Goal: Information Seeking & Learning: Check status

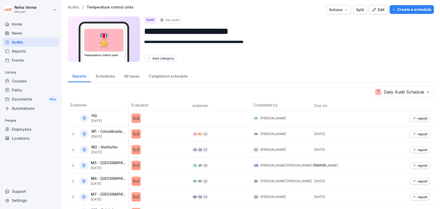
scroll to position [15, 0]
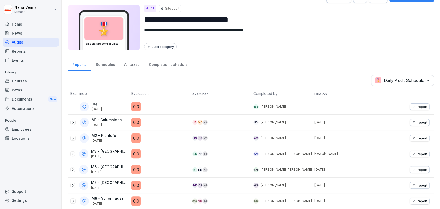
click at [21, 43] on font "Audits" at bounding box center [17, 42] width 11 height 4
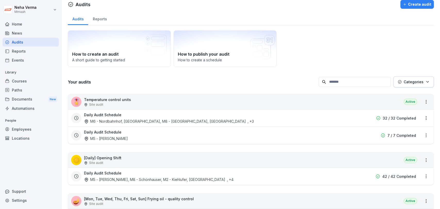
click at [116, 116] on font "Daily Audit Schedule" at bounding box center [102, 115] width 37 height 4
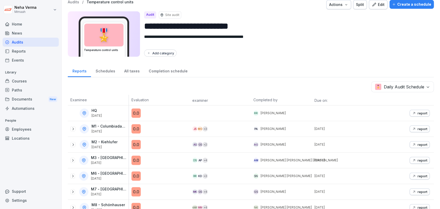
click at [130, 73] on font "All taxes" at bounding box center [131, 71] width 15 height 4
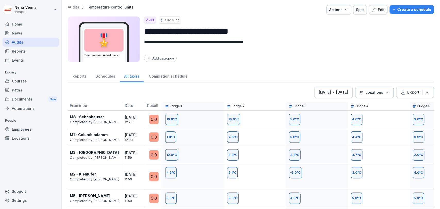
click at [27, 42] on div "Audits" at bounding box center [31, 42] width 56 height 9
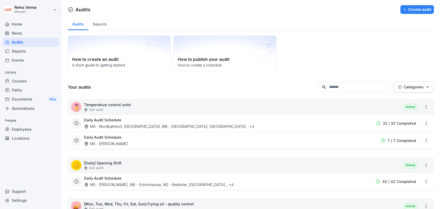
click at [188, 90] on div "Your audits Categories" at bounding box center [251, 86] width 366 height 11
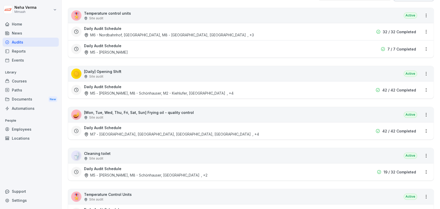
scroll to position [103, 0]
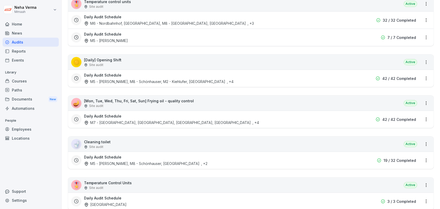
click at [163, 116] on div "Daily Audit Schedule M7 - [GEOGRAPHIC_DATA], [GEOGRAPHIC_DATA], [GEOGRAPHIC_DAT…" at bounding box center [218, 119] width 268 height 12
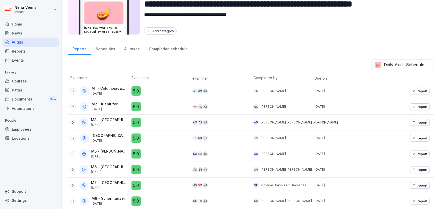
click at [137, 88] on font "5.0" at bounding box center [136, 90] width 6 height 5
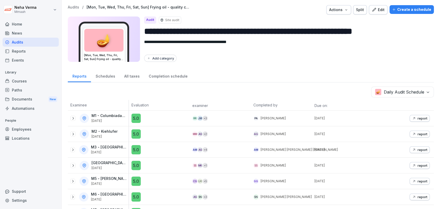
click at [29, 40] on div "Audits" at bounding box center [31, 42] width 56 height 9
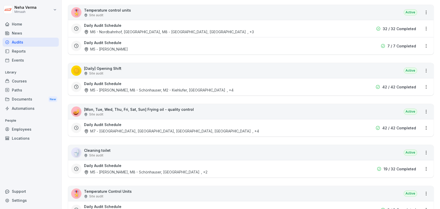
scroll to position [116, 0]
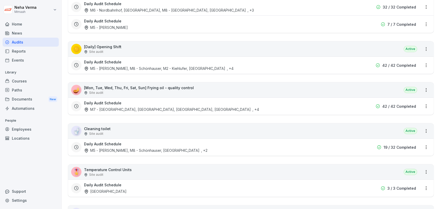
click at [172, 149] on font "M5 - [PERSON_NAME], M8 - Schönhauser, [GEOGRAPHIC_DATA]" at bounding box center [144, 150] width 109 height 4
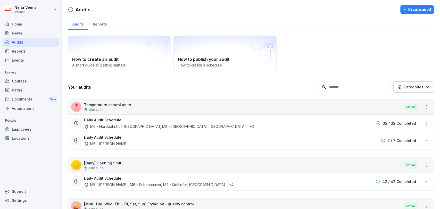
click at [115, 127] on font "M6 - Nordbahnhof, [GEOGRAPHIC_DATA], M8 - [GEOGRAPHIC_DATA], [GEOGRAPHIC_DATA]" at bounding box center [168, 126] width 156 height 4
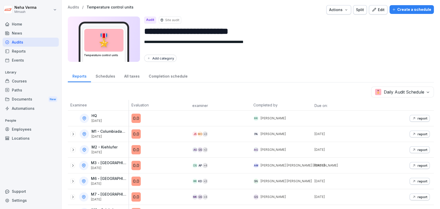
scroll to position [15, 0]
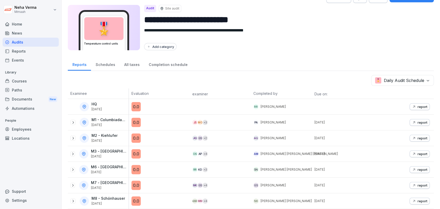
click at [134, 64] on div "All taxes" at bounding box center [132, 63] width 24 height 13
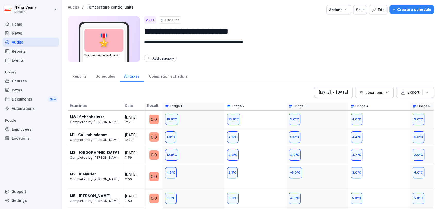
click at [372, 93] on font "Locations" at bounding box center [374, 92] width 18 height 4
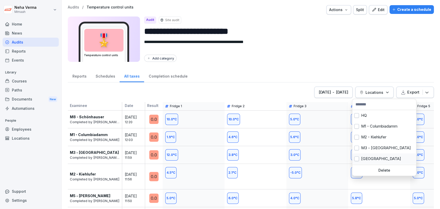
click at [375, 158] on font "[GEOGRAPHIC_DATA]" at bounding box center [381, 158] width 40 height 5
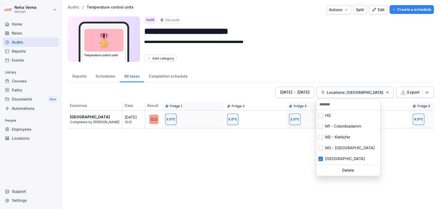
click at [365, 193] on html "**********" at bounding box center [220, 104] width 440 height 209
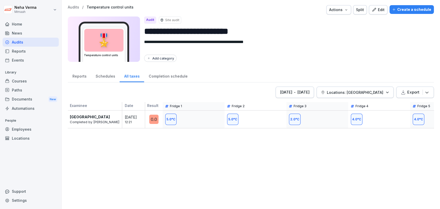
click at [408, 94] on p "Export" at bounding box center [413, 92] width 12 height 6
drag, startPoint x: 343, startPoint y: 149, endPoint x: 383, endPoint y: 155, distance: 41.0
click at [383, 155] on div "[DATE] - [DATE] Locations: [GEOGRAPHIC_DATA] Export Examinee Date Result Fridge…" at bounding box center [251, 145] width 366 height 117
click at [413, 88] on button "Export" at bounding box center [415, 92] width 38 height 11
click at [297, 94] on font "[DATE]" at bounding box center [303, 92] width 12 height 5
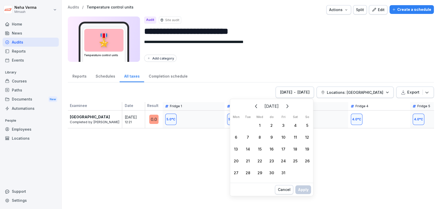
click at [259, 125] on font "1" at bounding box center [260, 125] width 2 height 4
click at [305, 126] on div "5" at bounding box center [307, 125] width 12 height 12
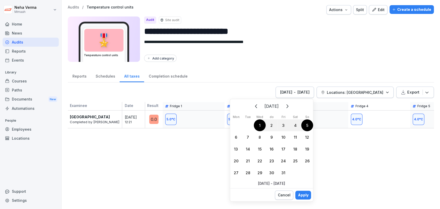
click at [305, 198] on button "Apply" at bounding box center [303, 195] width 16 height 9
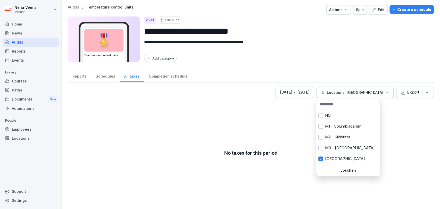
click at [360, 87] on button "Locations: [GEOGRAPHIC_DATA]" at bounding box center [354, 92] width 77 height 11
click at [336, 158] on font "[GEOGRAPHIC_DATA]" at bounding box center [345, 158] width 40 height 5
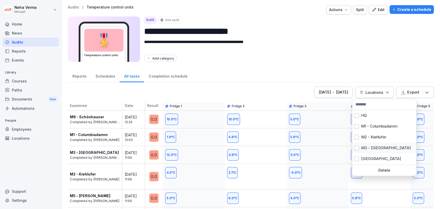
click at [365, 148] on font "M3 - [GEOGRAPHIC_DATA]" at bounding box center [386, 147] width 50 height 5
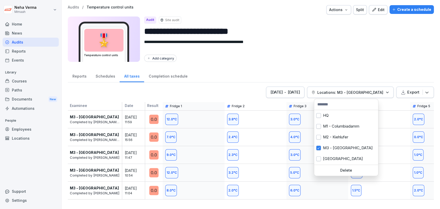
click at [260, 85] on html "**********" at bounding box center [220, 104] width 440 height 209
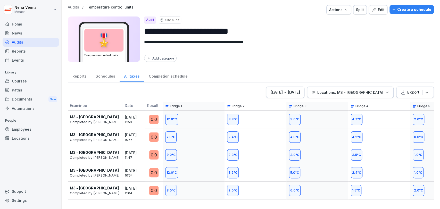
click at [270, 88] on button "[DATE] - [DATE]" at bounding box center [285, 92] width 38 height 11
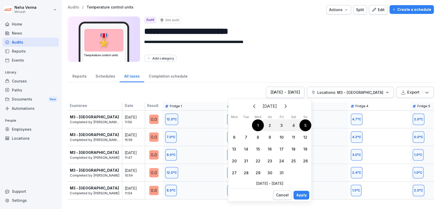
click at [256, 125] on div "1" at bounding box center [258, 125] width 12 height 12
click at [303, 126] on div "5" at bounding box center [305, 125] width 12 height 12
click at [304, 195] on font "Apply" at bounding box center [301, 195] width 11 height 4
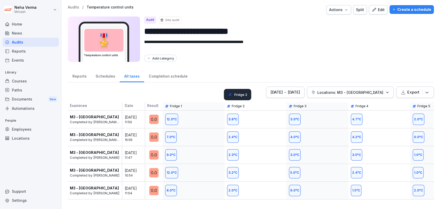
click at [234, 92] on div "Fridge 2" at bounding box center [237, 94] width 27 height 11
click at [230, 76] on div "Reports Schedules All taxes Completion schedule" at bounding box center [251, 75] width 366 height 13
click at [280, 91] on div "[DATE] - [DATE]" at bounding box center [285, 92] width 30 height 6
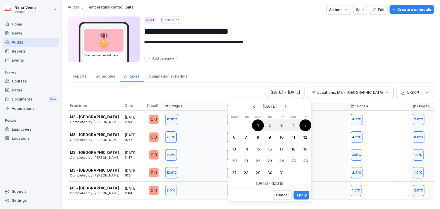
click at [257, 125] on div "1" at bounding box center [258, 125] width 12 height 12
click at [305, 126] on font "5" at bounding box center [305, 125] width 2 height 4
click at [303, 194] on font "Apply" at bounding box center [301, 195] width 11 height 4
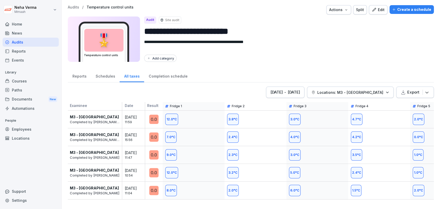
click at [28, 45] on div "Audits" at bounding box center [31, 42] width 56 height 9
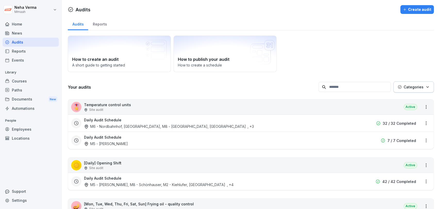
click at [134, 140] on div "Daily Audit Schedule M5 - [PERSON_NAME]" at bounding box center [218, 141] width 268 height 12
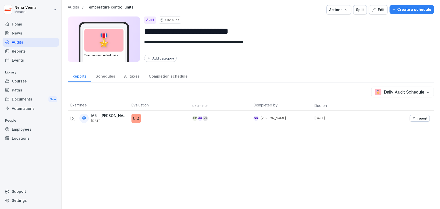
click at [137, 72] on div "All taxes" at bounding box center [132, 75] width 24 height 13
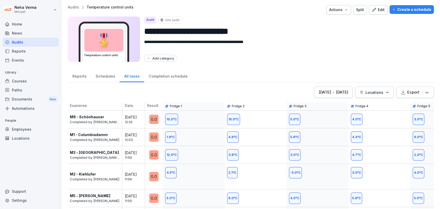
click at [371, 92] on font "Locations" at bounding box center [374, 92] width 18 height 4
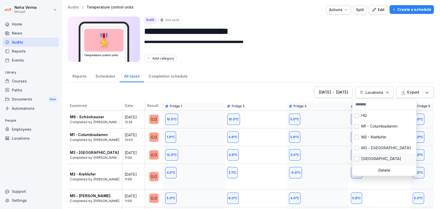
click at [373, 157] on font "[GEOGRAPHIC_DATA]" at bounding box center [381, 158] width 40 height 5
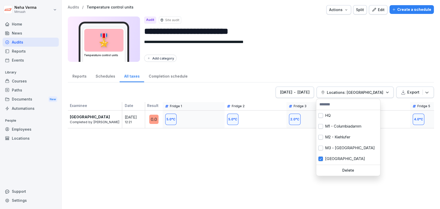
click at [297, 93] on font "[DATE]" at bounding box center [303, 92] width 12 height 5
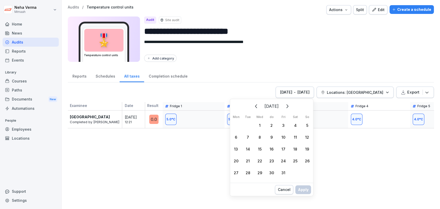
click at [261, 124] on div "1" at bounding box center [260, 125] width 12 height 12
click at [305, 129] on div "5" at bounding box center [307, 125] width 12 height 12
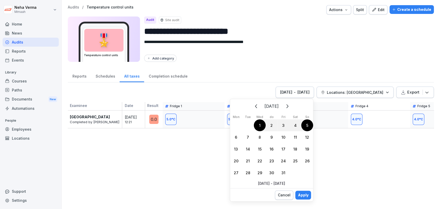
click at [302, 195] on font "Apply" at bounding box center [303, 195] width 11 height 4
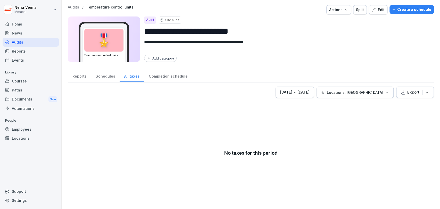
click at [297, 92] on font "[DATE]" at bounding box center [303, 92] width 12 height 5
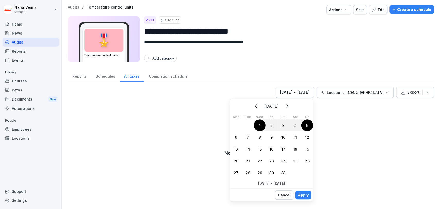
click at [264, 122] on div "1" at bounding box center [260, 125] width 12 height 12
click at [307, 128] on div "5" at bounding box center [307, 125] width 12 height 12
click at [301, 195] on font "Apply" at bounding box center [303, 195] width 11 height 4
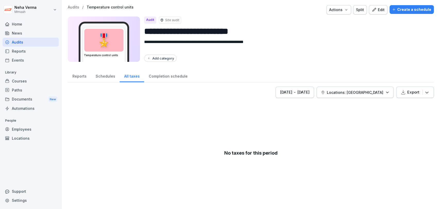
click at [83, 76] on font "Reports" at bounding box center [79, 76] width 14 height 4
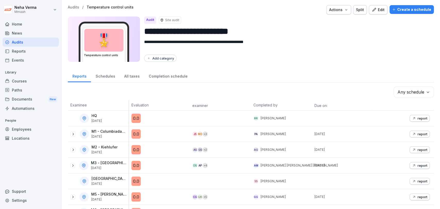
click at [32, 41] on div "Audits" at bounding box center [31, 42] width 56 height 9
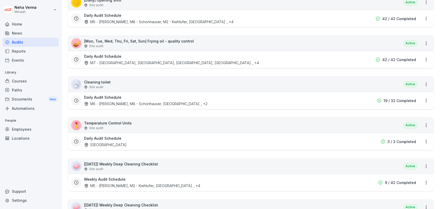
scroll to position [168, 0]
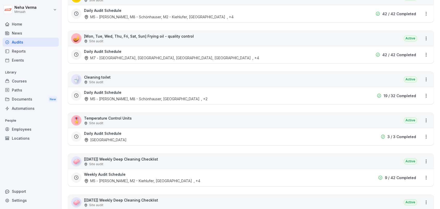
click at [121, 133] on div "Daily Audit Schedule [GEOGRAPHIC_DATA]" at bounding box center [218, 137] width 268 height 12
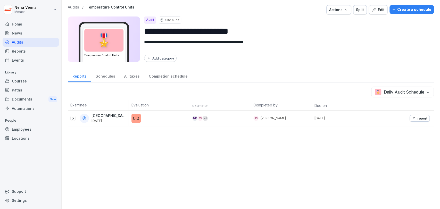
click at [128, 77] on font "All taxes" at bounding box center [131, 76] width 15 height 4
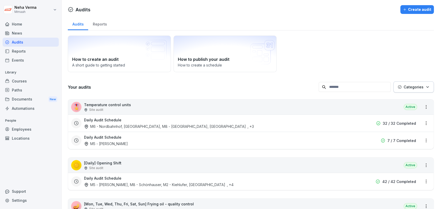
click at [193, 123] on div "Daily Audit Schedule M6 - Nordbahnhof, [GEOGRAPHIC_DATA], M8 - [GEOGRAPHIC_DATA…" at bounding box center [218, 123] width 268 height 12
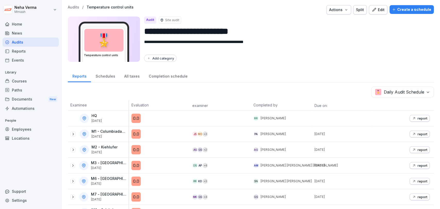
scroll to position [15, 0]
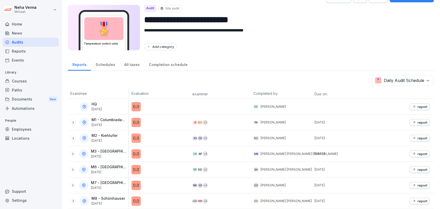
click at [73, 199] on icon at bounding box center [73, 201] width 4 height 4
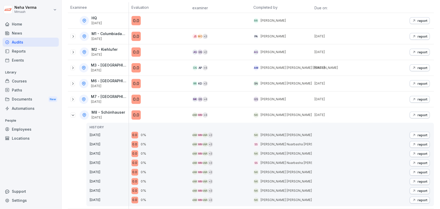
scroll to position [0, 0]
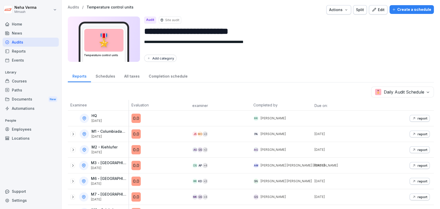
click at [128, 76] on font "All taxes" at bounding box center [131, 76] width 15 height 4
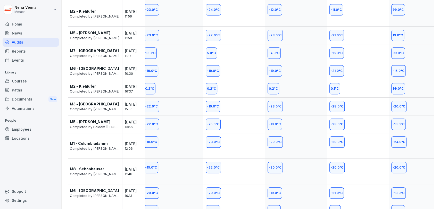
scroll to position [0, 392]
click at [21, 42] on font "Audits" at bounding box center [17, 42] width 11 height 4
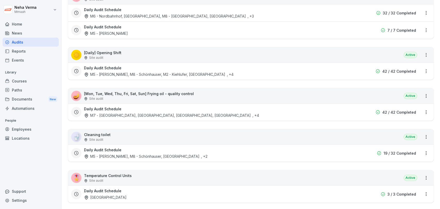
scroll to position [126, 0]
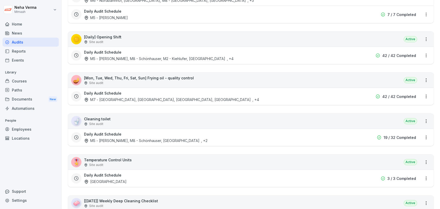
click at [136, 141] on font "M5 - [PERSON_NAME], M8 - Schönhauser, [GEOGRAPHIC_DATA]" at bounding box center [144, 140] width 109 height 4
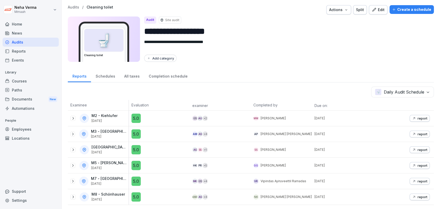
click at [215, 73] on div "Reports Schedules All taxes Completion schedule" at bounding box center [251, 75] width 366 height 13
